Goal: Task Accomplishment & Management: Use online tool/utility

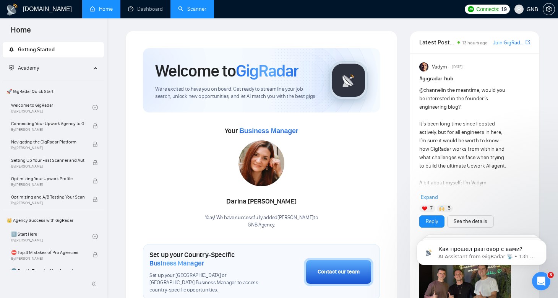
click at [197, 11] on link "Scanner" at bounding box center [192, 9] width 28 height 6
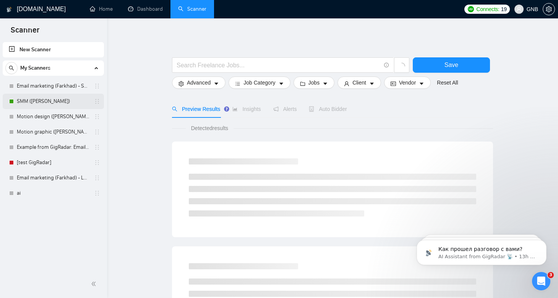
click at [60, 102] on link "SMM ([PERSON_NAME])" at bounding box center [53, 101] width 73 height 15
